Goal: Navigation & Orientation: Understand site structure

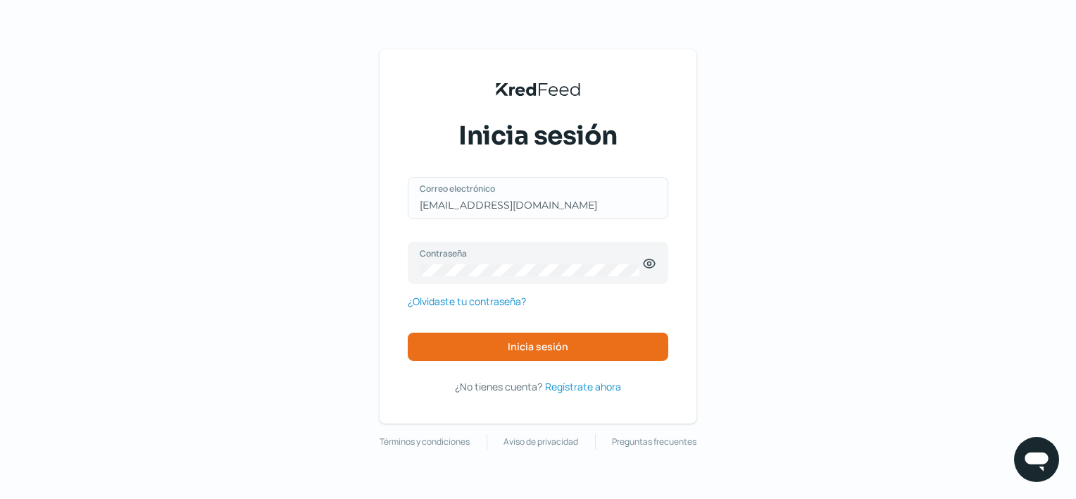
click at [559, 203] on div "[EMAIL_ADDRESS][DOMAIN_NAME] Correo electrónico" at bounding box center [538, 198] width 261 height 42
click at [559, 203] on input "[EMAIL_ADDRESS][DOMAIN_NAME]" at bounding box center [538, 205] width 237 height 13
click at [843, 209] on div "KredFeed's Black Logo Inicia sesión [EMAIL_ADDRESS][DOMAIN_NAME] Correo electró…" at bounding box center [538, 249] width 1076 height 499
click at [544, 206] on input "[EMAIL_ADDRESS][DOMAIN_NAME]" at bounding box center [538, 205] width 237 height 13
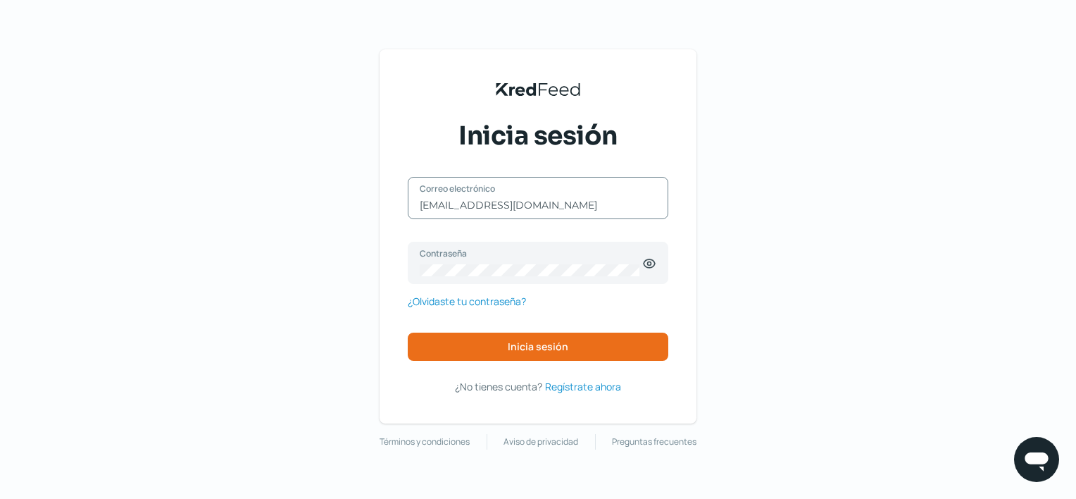
click at [544, 206] on input "[EMAIL_ADDRESS][DOMAIN_NAME]" at bounding box center [538, 205] width 237 height 13
type input "[PERSON_NAME][EMAIL_ADDRESS][DOMAIN_NAME]"
click at [648, 262] on icon at bounding box center [650, 263] width 4 height 4
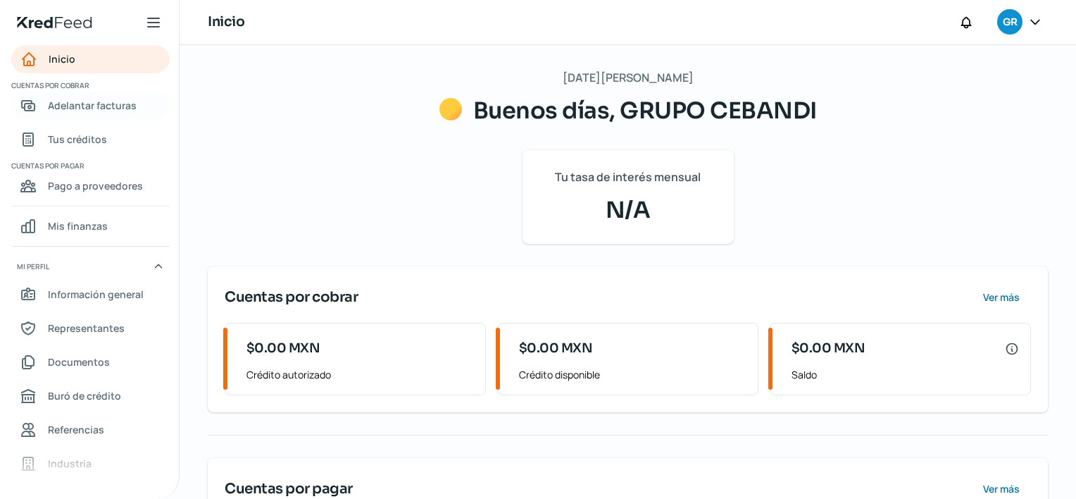
click at [90, 101] on span "Adelantar facturas" at bounding box center [92, 105] width 89 height 18
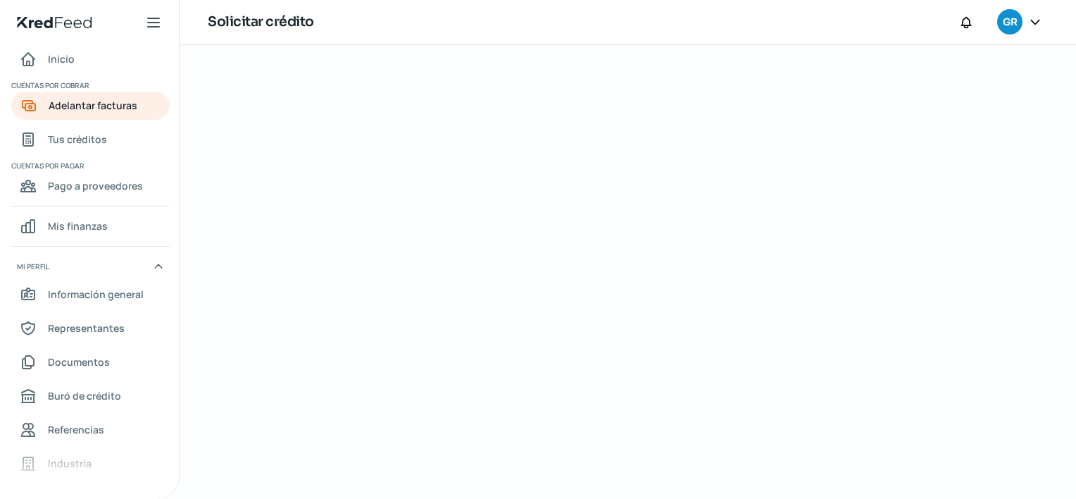
click at [1035, 20] on icon at bounding box center [1035, 22] width 14 height 14
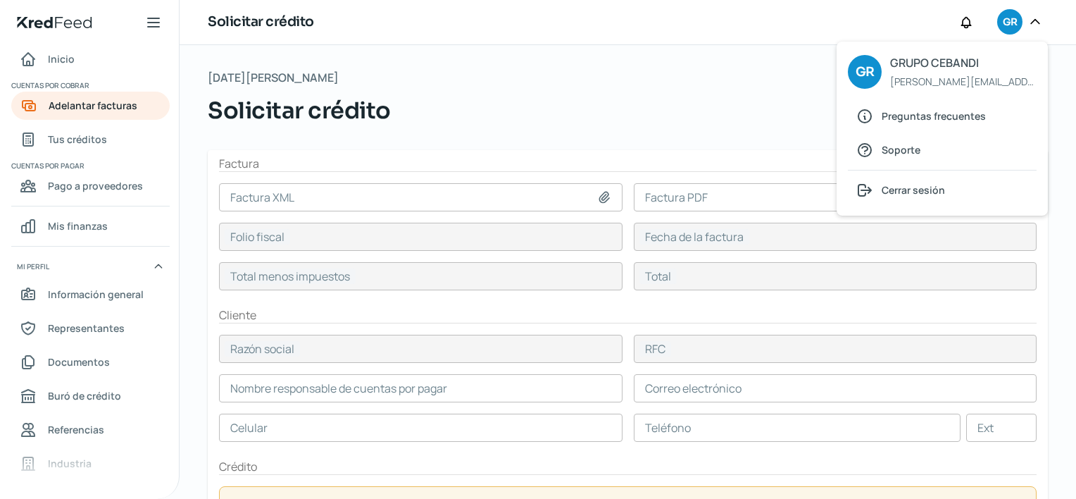
click at [1035, 20] on icon at bounding box center [1035, 22] width 14 height 14
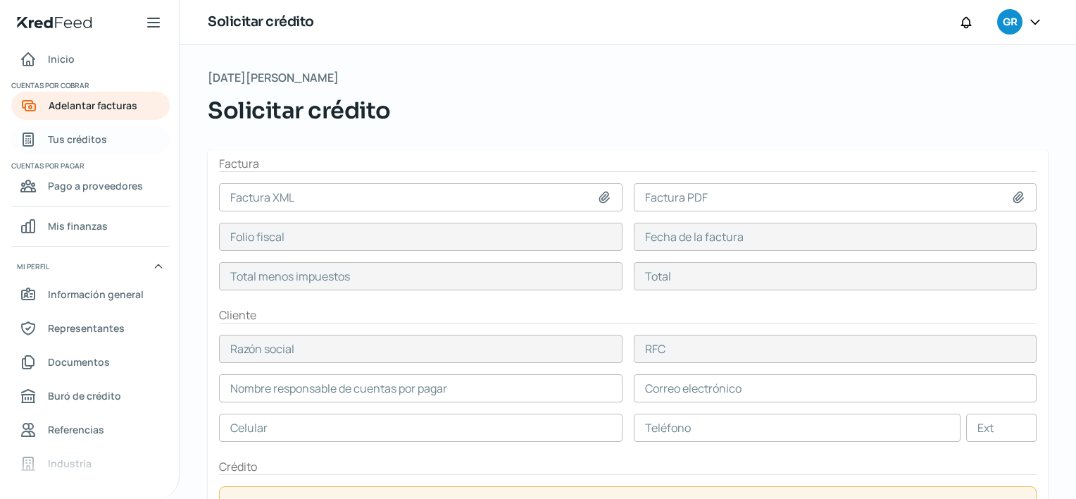
click at [134, 141] on link "Tus créditos" at bounding box center [90, 139] width 158 height 28
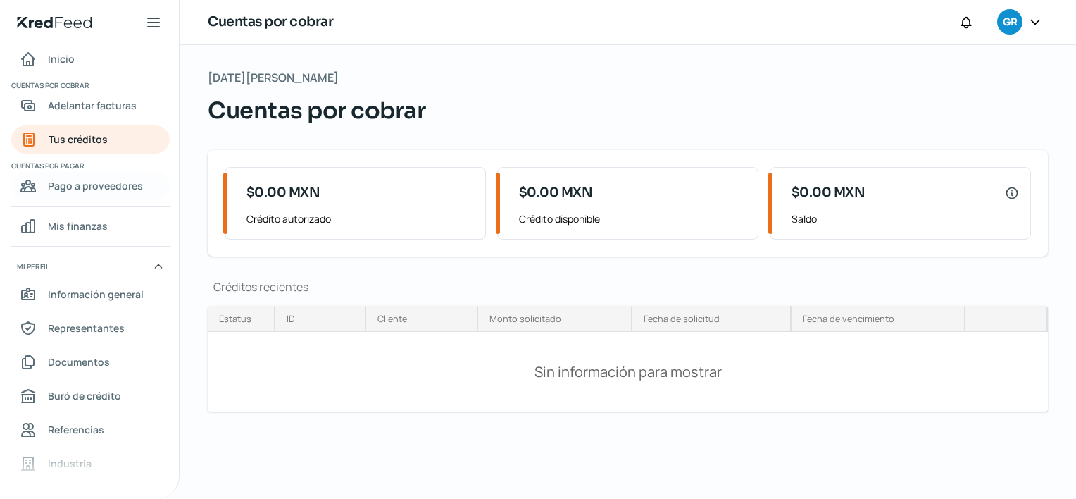
click at [94, 172] on link "Pago a proveedores" at bounding box center [90, 186] width 158 height 28
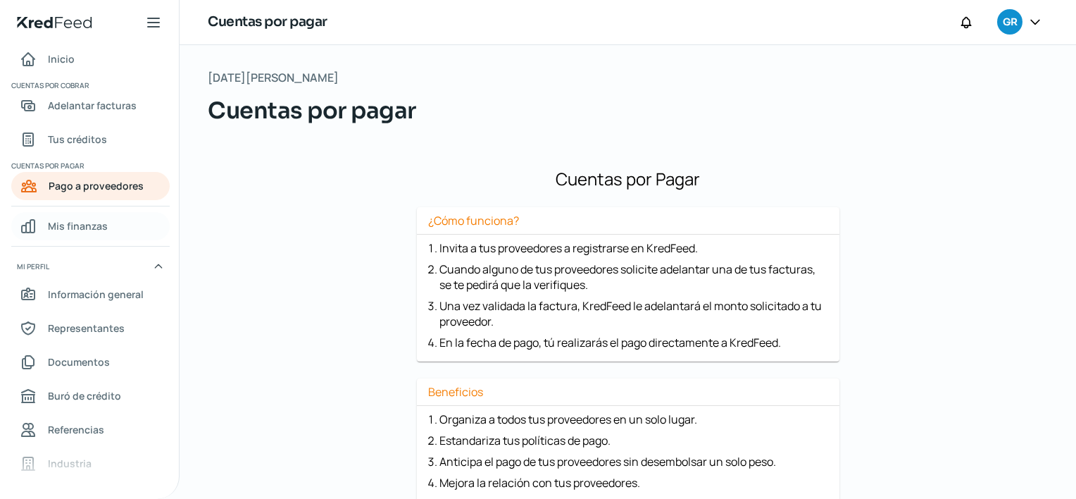
click at [81, 223] on span "Mis finanzas" at bounding box center [78, 226] width 60 height 18
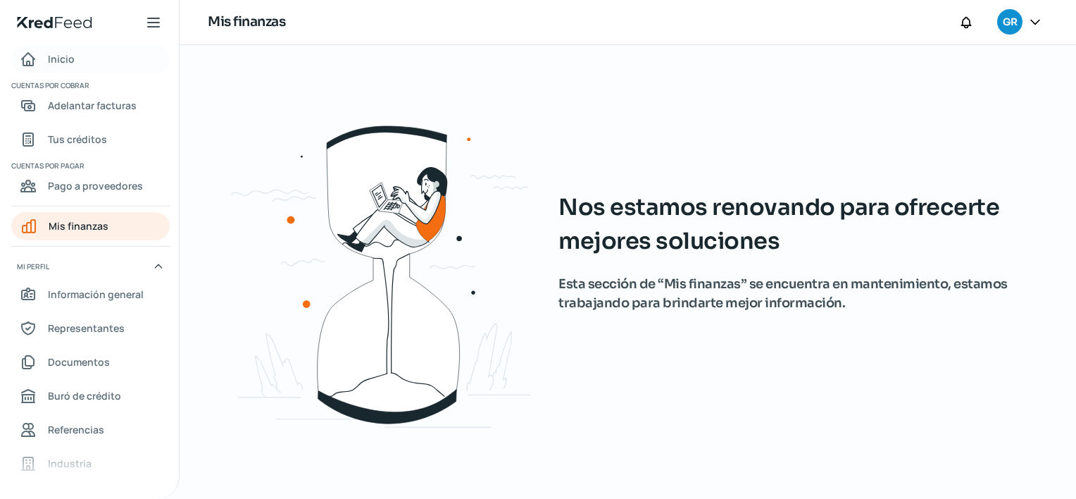
click at [65, 57] on span "Inicio" at bounding box center [61, 59] width 27 height 18
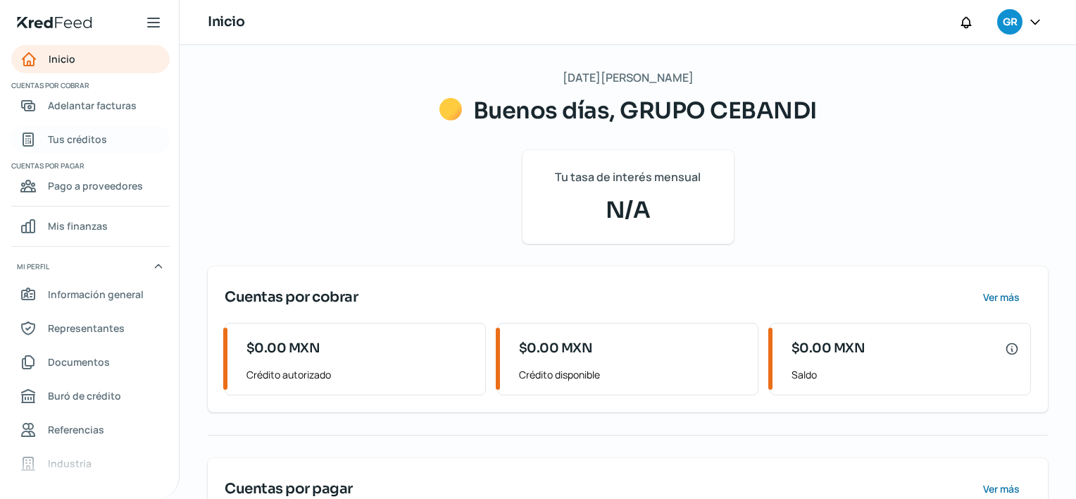
click at [84, 141] on span "Tus créditos" at bounding box center [77, 139] width 59 height 18
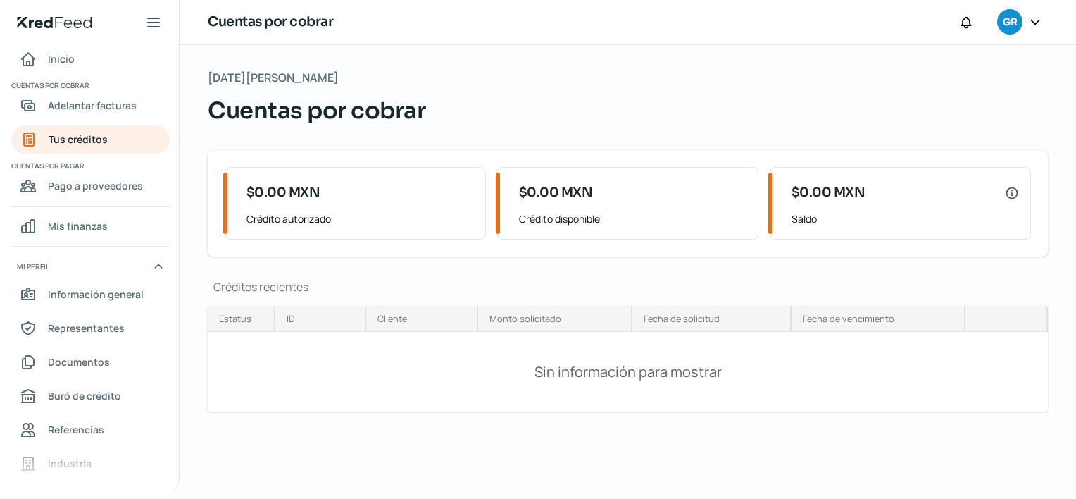
click at [332, 203] on div "$0.00 MXN" at bounding box center [359, 193] width 227 height 28
click at [95, 225] on span "Mis finanzas" at bounding box center [78, 226] width 60 height 18
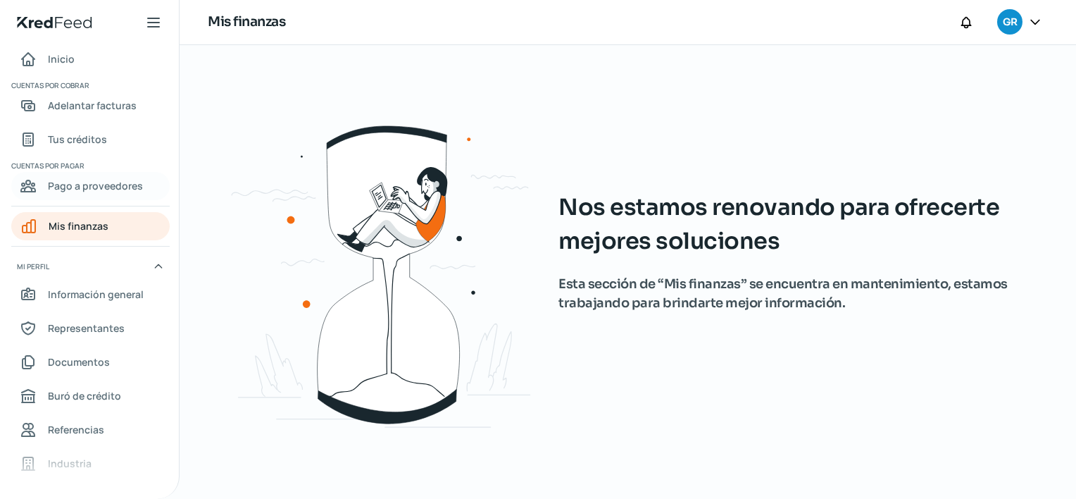
click at [100, 185] on span "Pago a proveedores" at bounding box center [95, 186] width 95 height 18
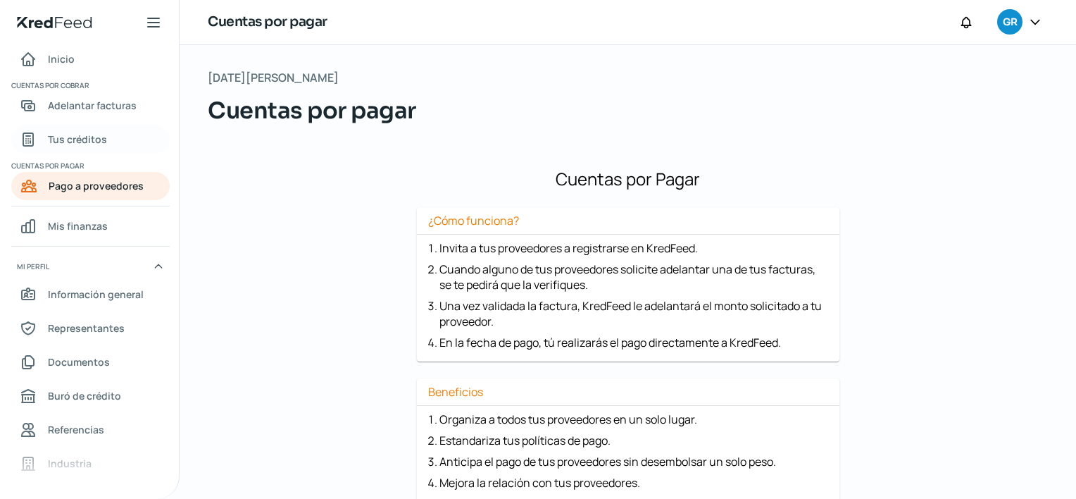
click at [109, 143] on link "Tus créditos" at bounding box center [90, 139] width 158 height 28
